Goal: Task Accomplishment & Management: Manage account settings

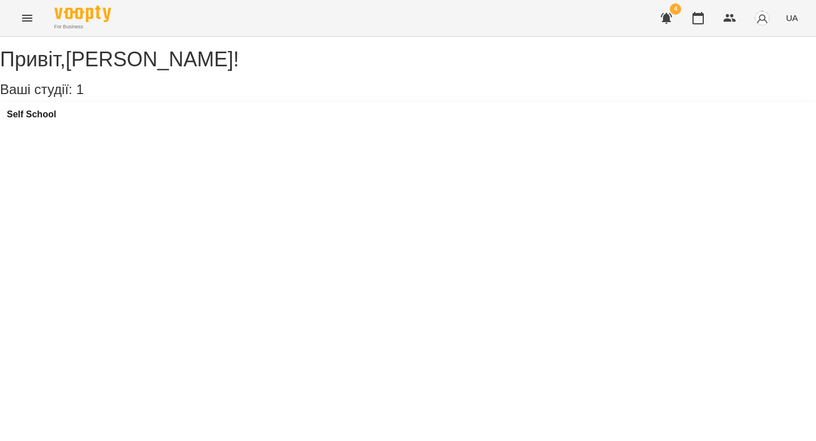
click at [31, 24] on icon "Menu" at bounding box center [27, 18] width 14 height 14
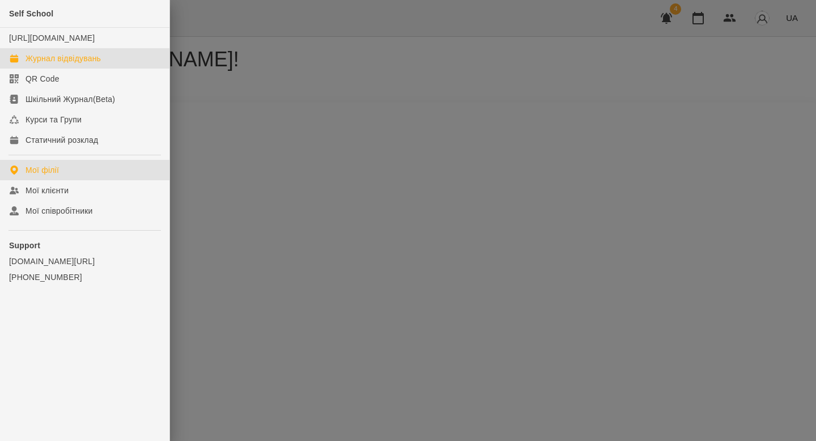
click at [49, 64] on div "Журнал відвідувань" at bounding box center [63, 58] width 75 height 11
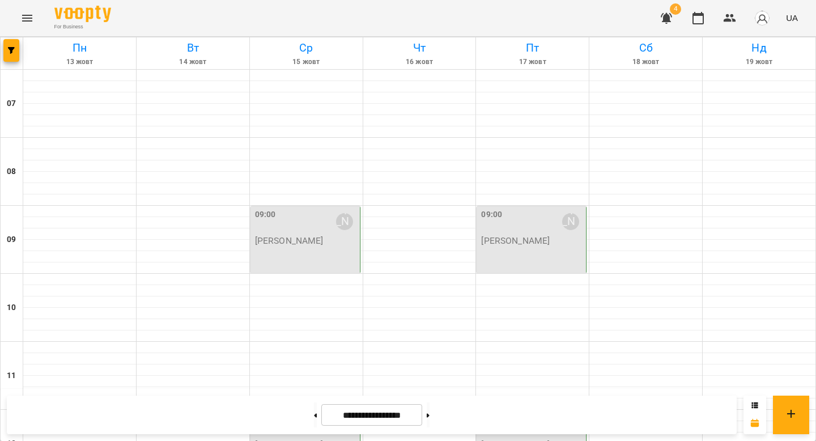
scroll to position [541, 0]
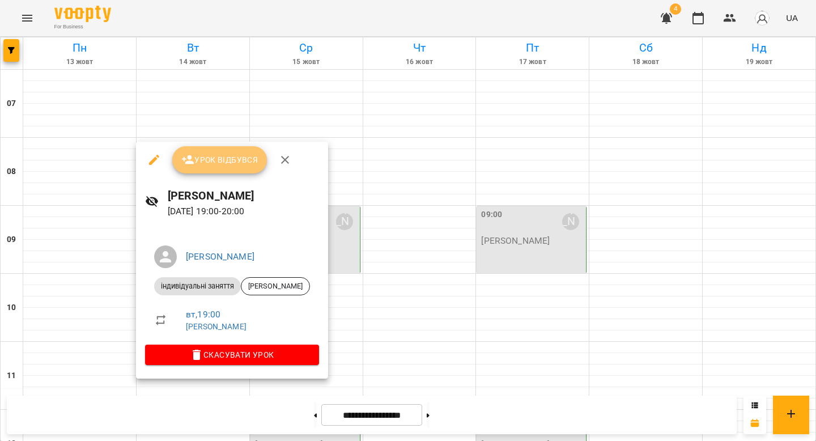
click at [226, 160] on span "Урок відбувся" at bounding box center [219, 160] width 77 height 14
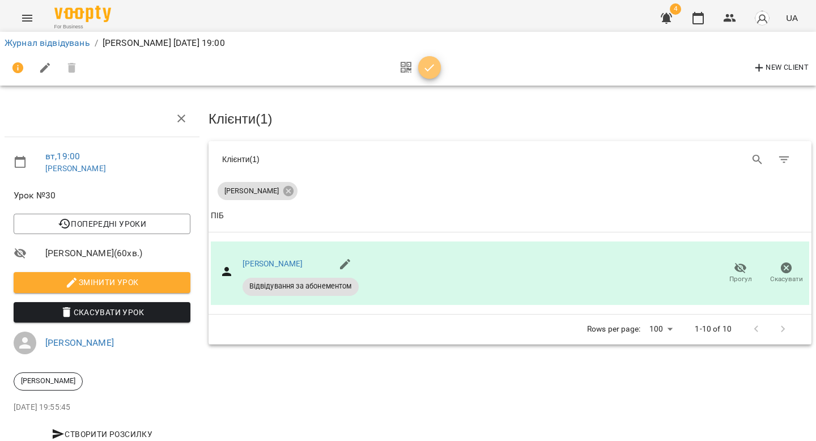
click at [428, 70] on icon "button" at bounding box center [430, 67] width 10 height 7
